Goal: Check status: Check status

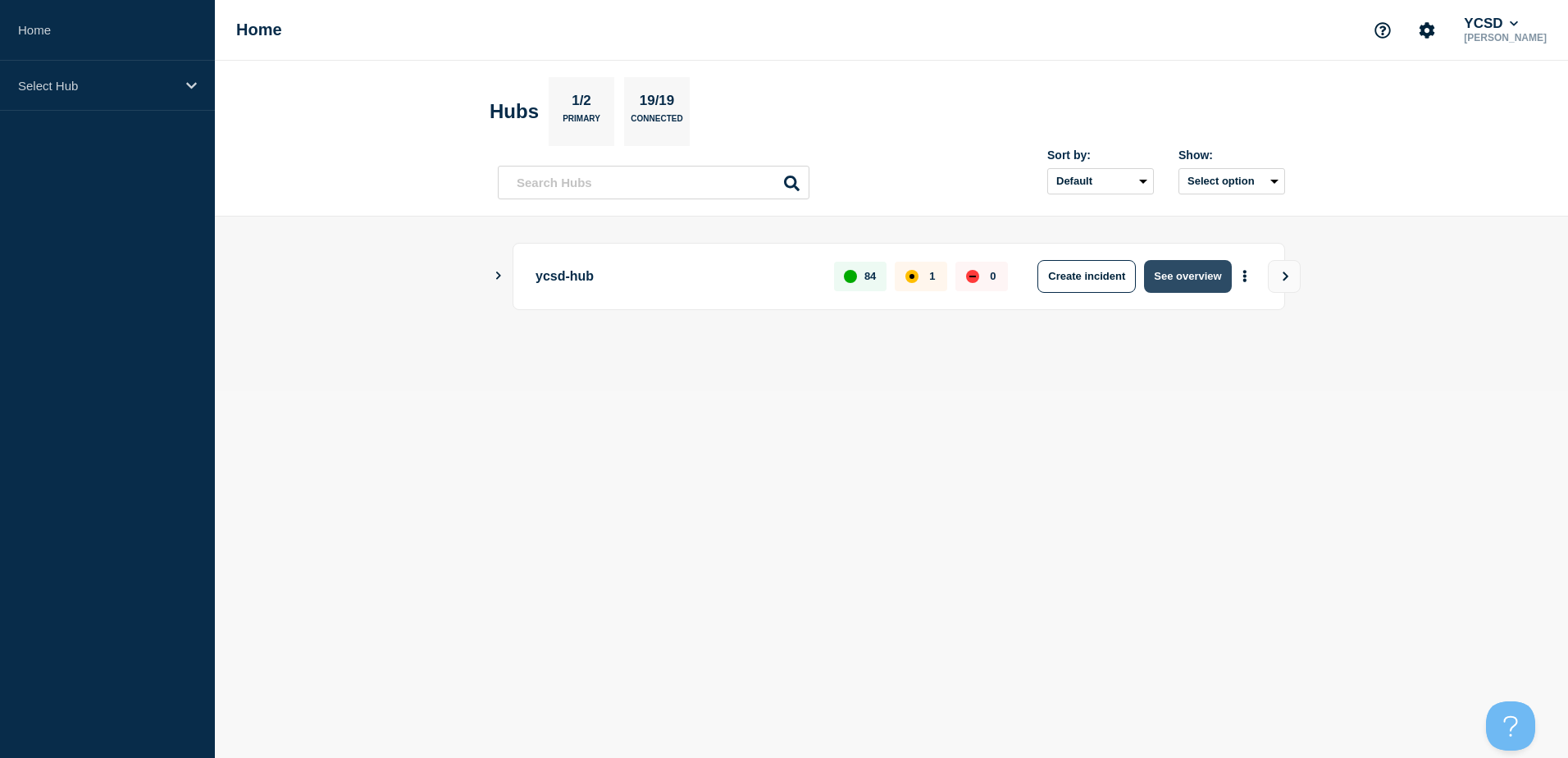
click at [1205, 273] on button "See overview" at bounding box center [1188, 276] width 87 height 33
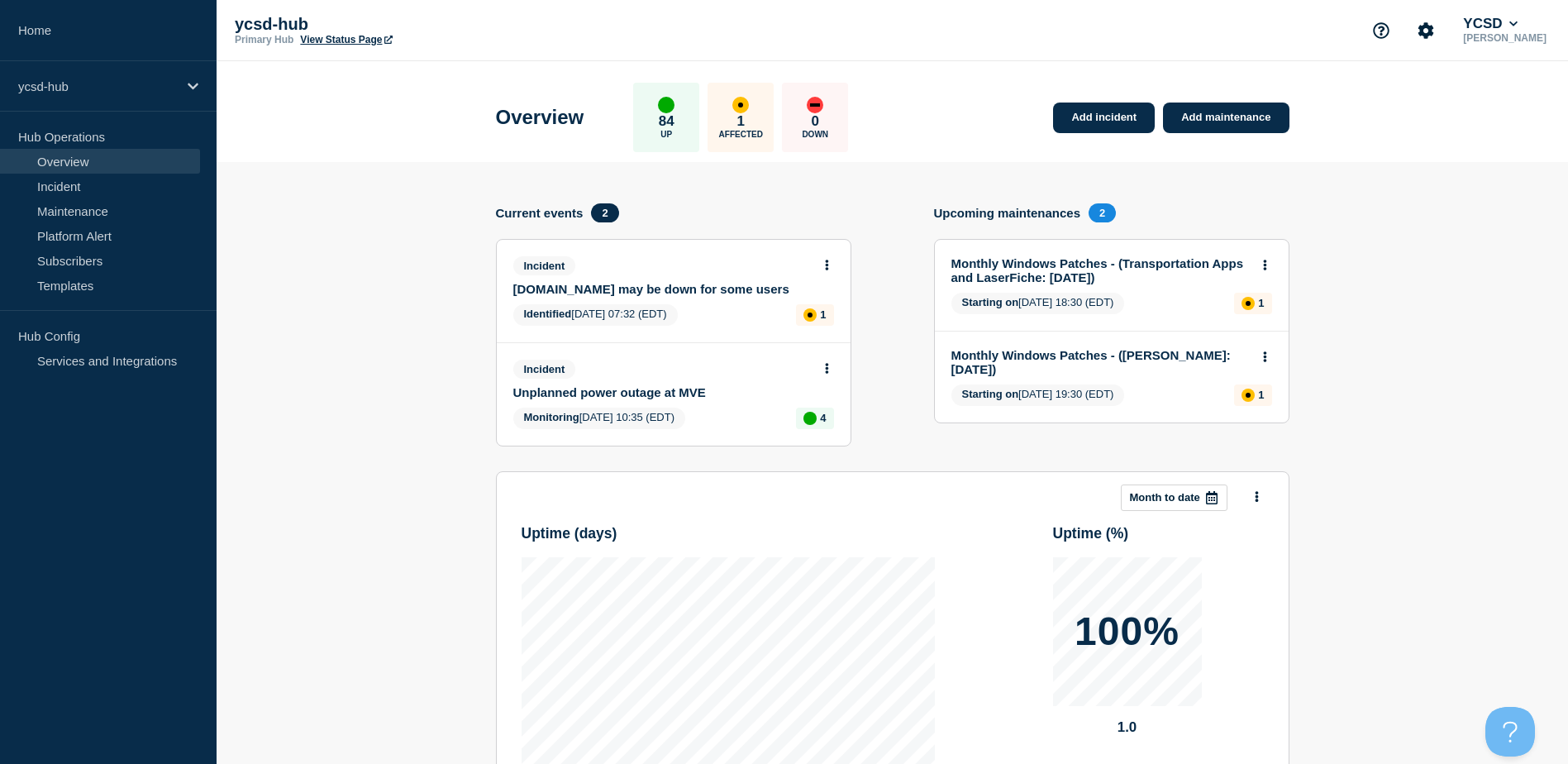
click at [372, 147] on header "Overview 84 Up 1 Affected 0 Down Add incident Add maintenance" at bounding box center [893, 111] width 1352 height 101
click at [76, 181] on link "Incident" at bounding box center [100, 186] width 200 height 25
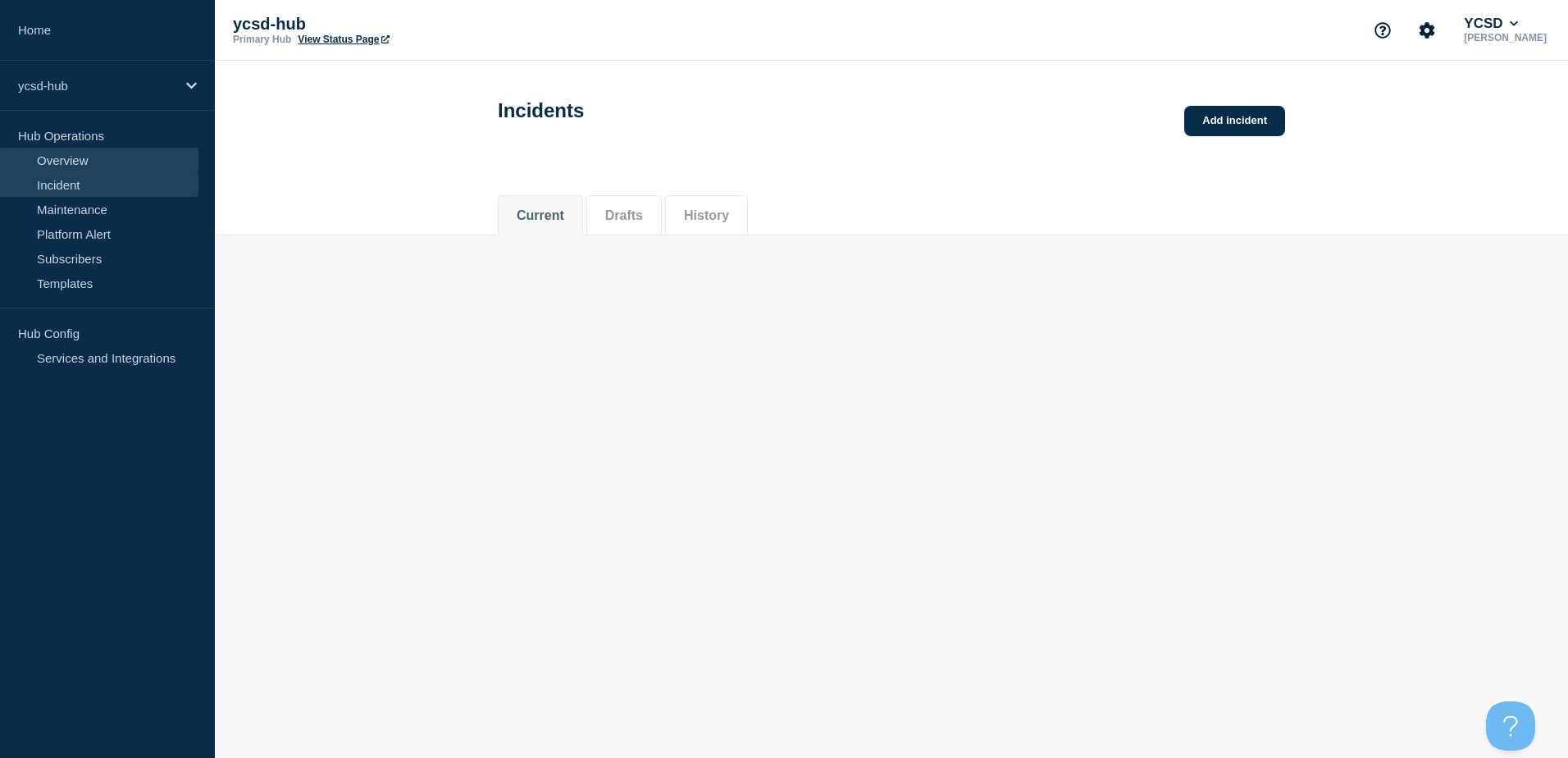
click at [85, 161] on link "Overview" at bounding box center [99, 160] width 199 height 25
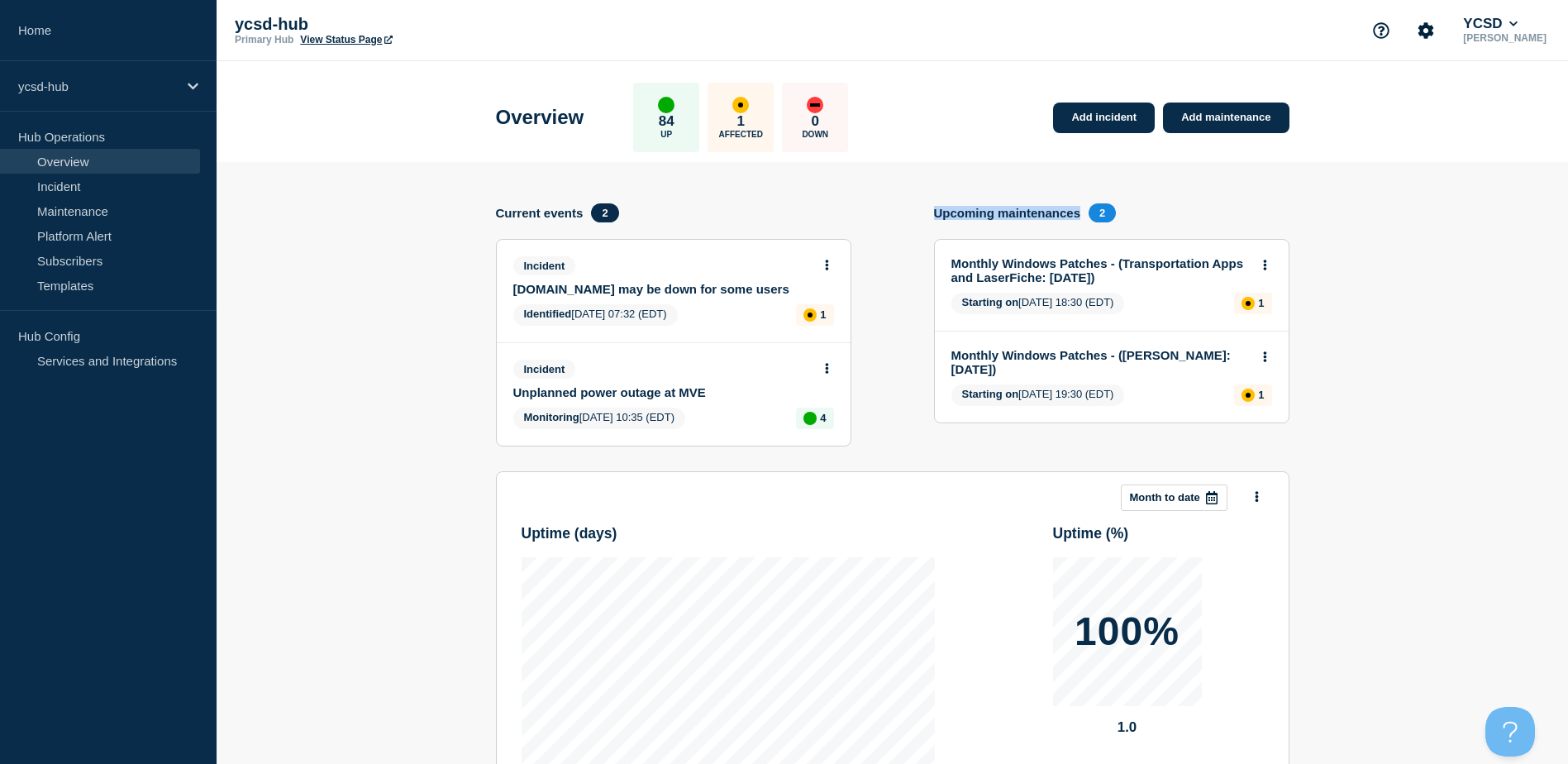
drag, startPoint x: 934, startPoint y: 208, endPoint x: 1080, endPoint y: 211, distance: 146.0
click at [1080, 211] on div "Upcoming maintenances 2" at bounding box center [1029, 213] width 191 height 19
click at [1071, 211] on h4 "Upcoming maintenances" at bounding box center [1007, 213] width 147 height 14
click at [939, 212] on h4 "Upcoming maintenances" at bounding box center [1007, 213] width 147 height 14
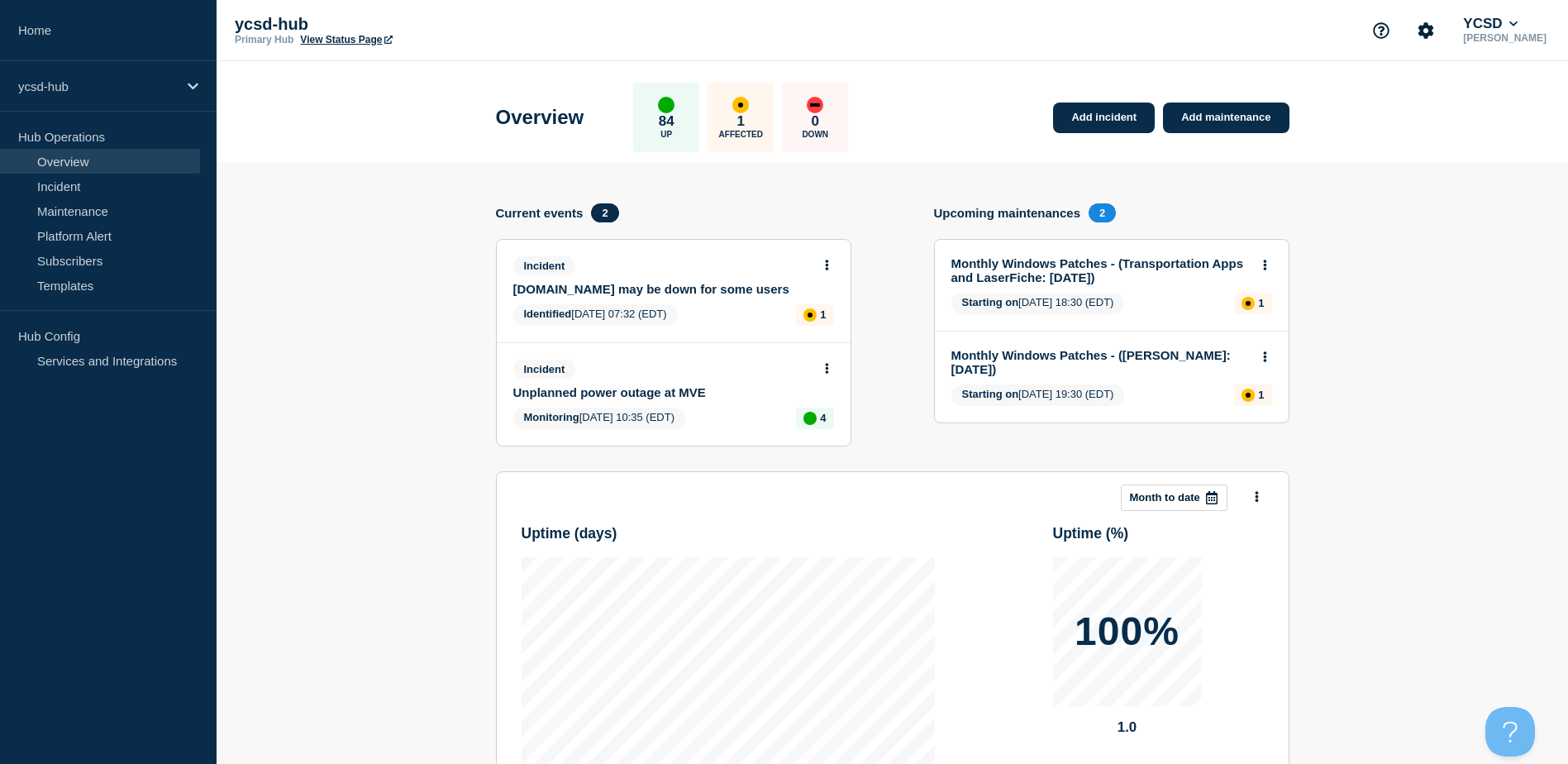
click at [939, 211] on h4 "Upcoming maintenances" at bounding box center [1007, 213] width 147 height 14
drag, startPoint x: 938, startPoint y: 211, endPoint x: 1083, endPoint y: 219, distance: 145.2
click at [1083, 219] on div "Upcoming maintenances 2" at bounding box center [1029, 213] width 191 height 19
drag, startPoint x: 1083, startPoint y: 219, endPoint x: 1070, endPoint y: 215, distance: 13.6
click at [1070, 215] on h4 "Upcoming maintenances" at bounding box center [1007, 213] width 147 height 14
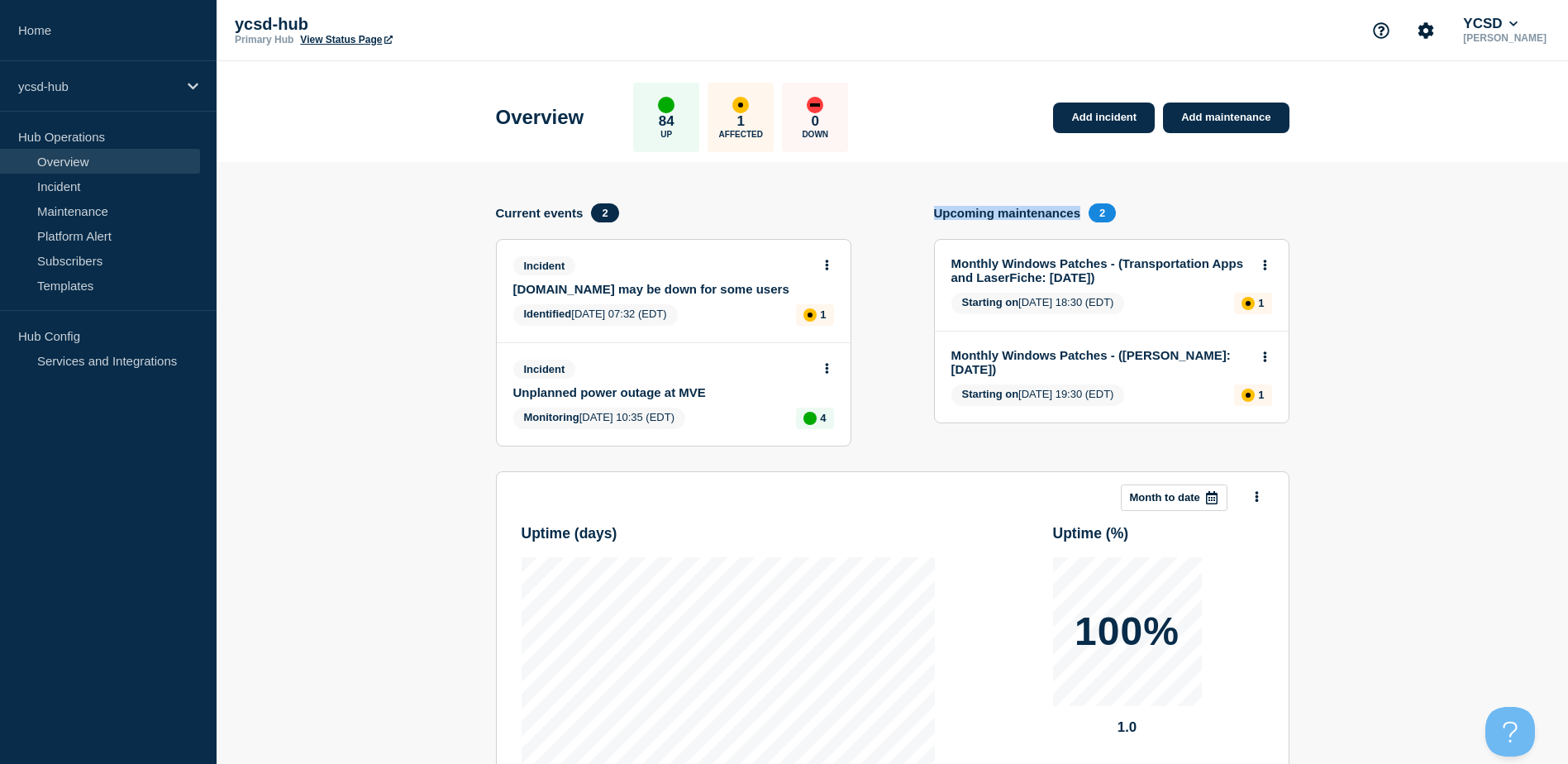
drag, startPoint x: 1076, startPoint y: 210, endPoint x: 922, endPoint y: 205, distance: 154.1
click at [922, 205] on div "Add incident Add maintenance Current events 2 Incident Yorkcountyschools.org ma…" at bounding box center [893, 337] width 793 height 268
